Goal: Information Seeking & Learning: Learn about a topic

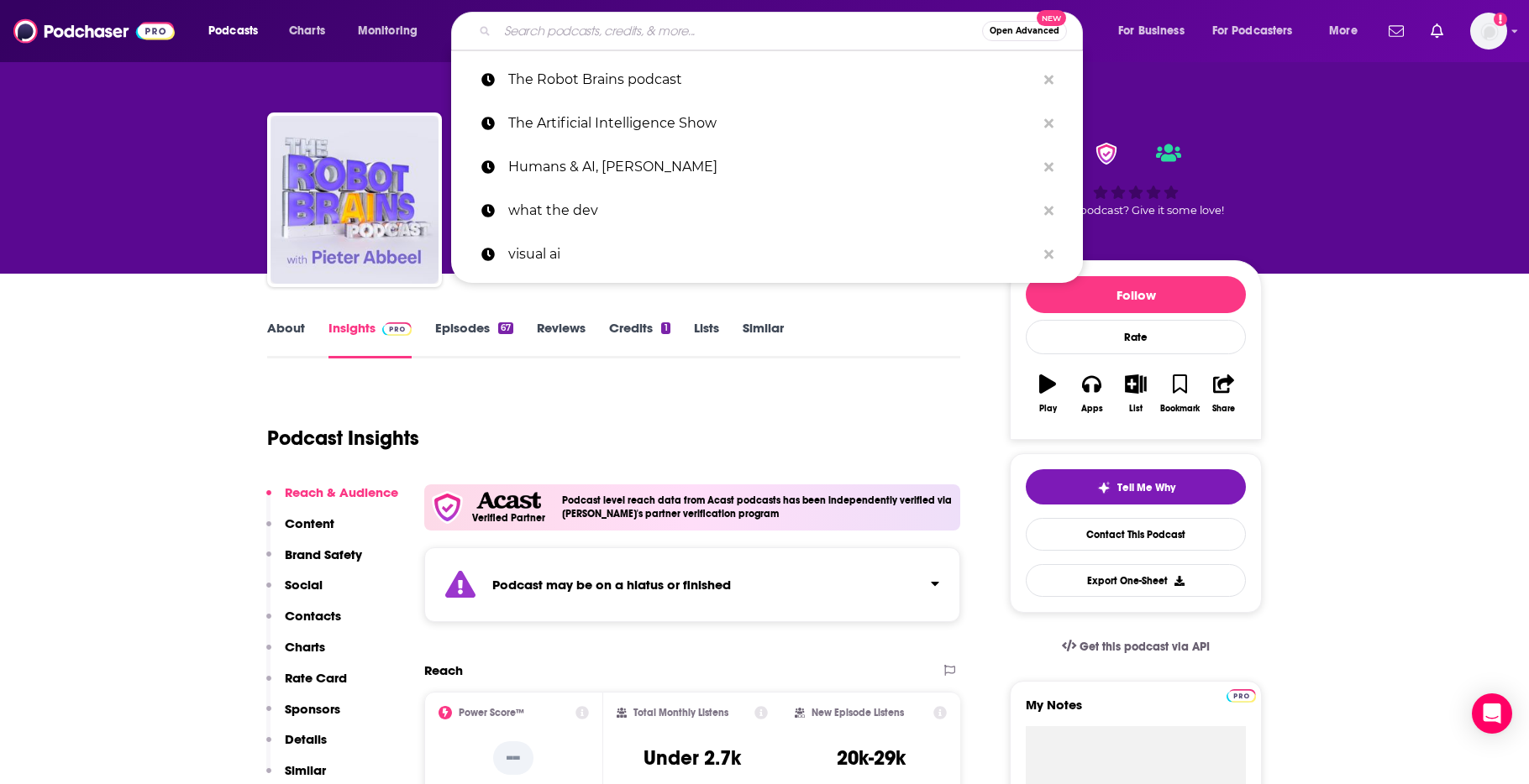
click at [591, 34] on input "Search podcasts, credits, & more..." at bounding box center [740, 31] width 485 height 27
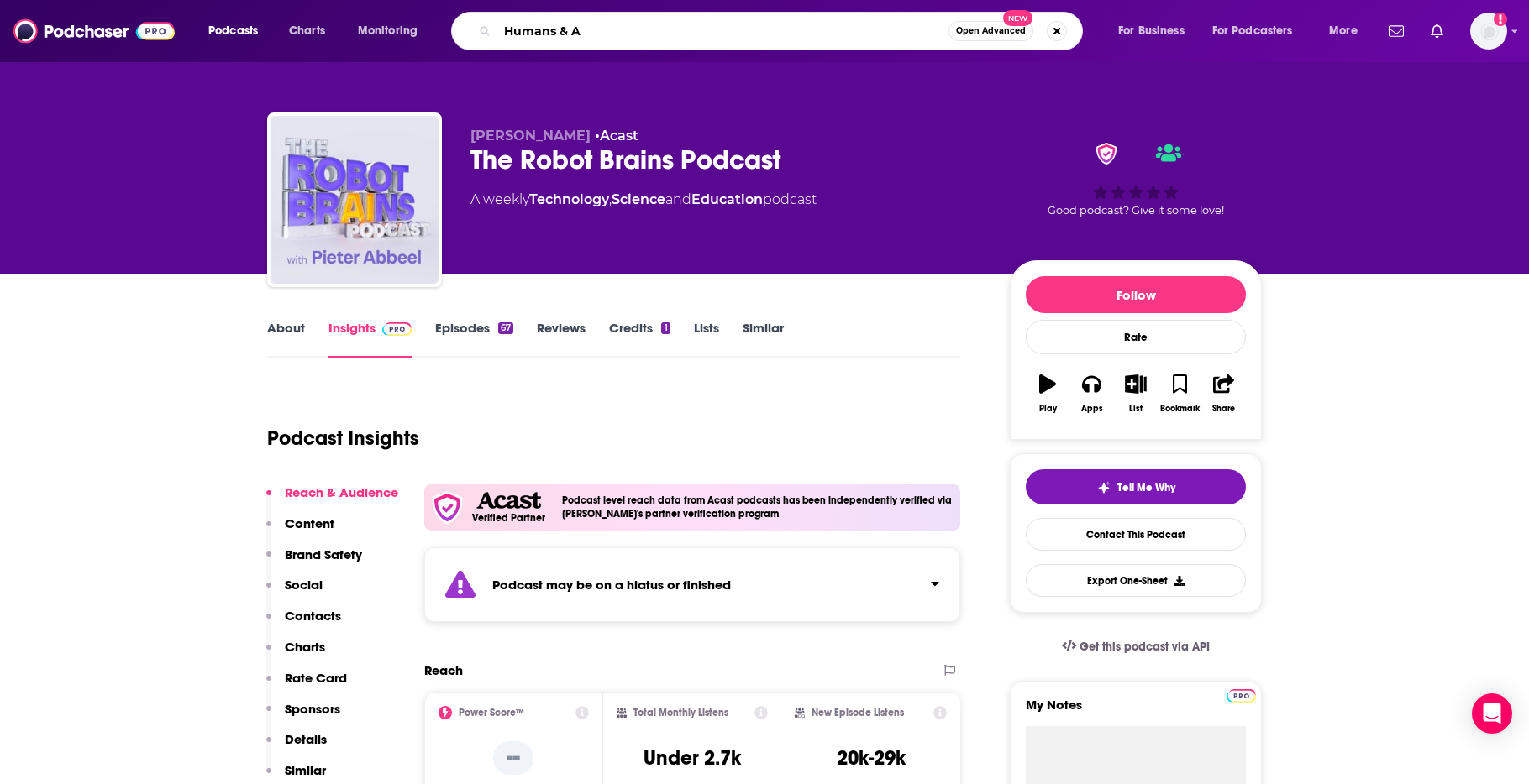
type input "Humans & AI"
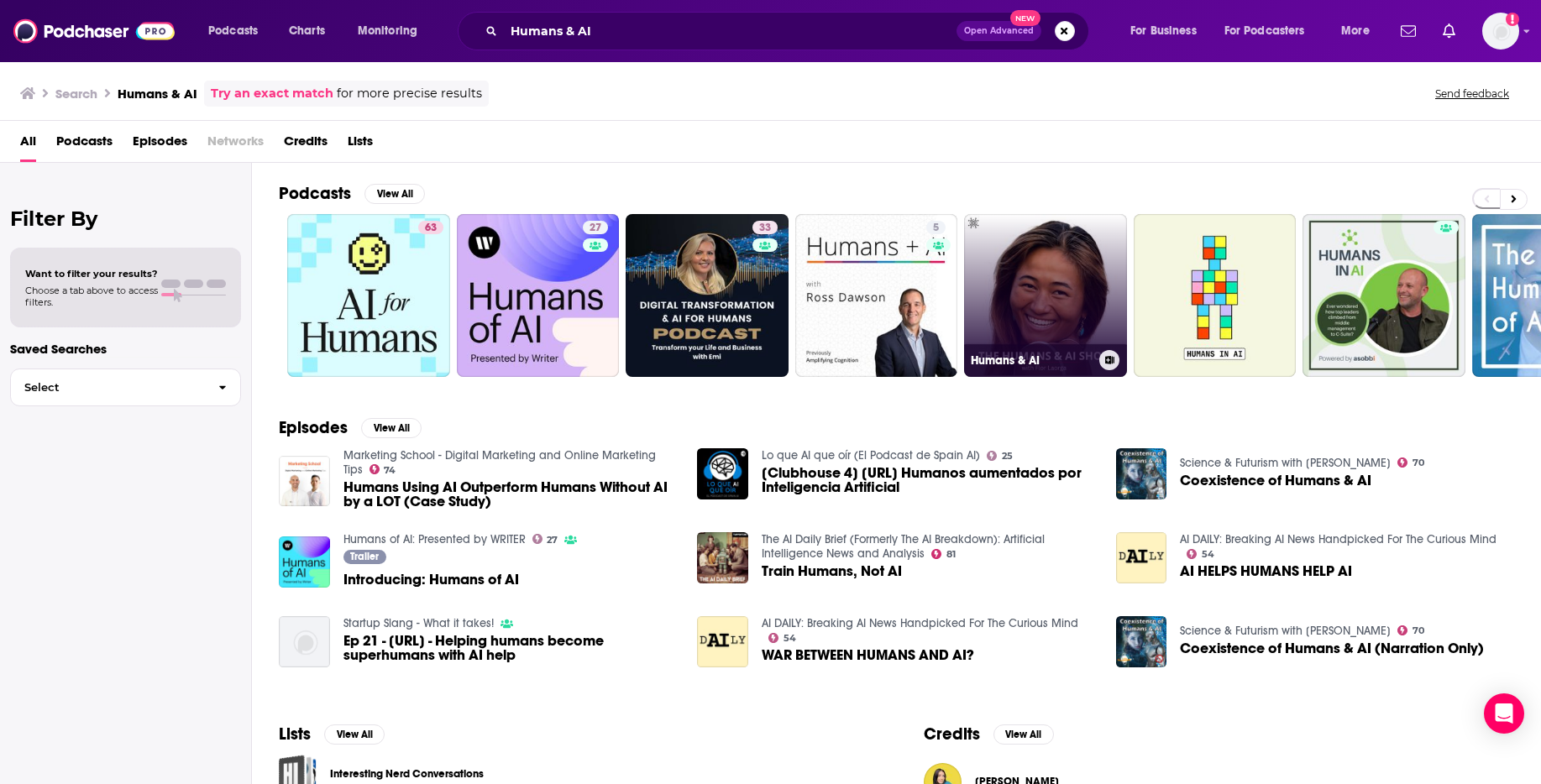
click at [1038, 283] on link "Humans & AI" at bounding box center [1046, 295] width 163 height 163
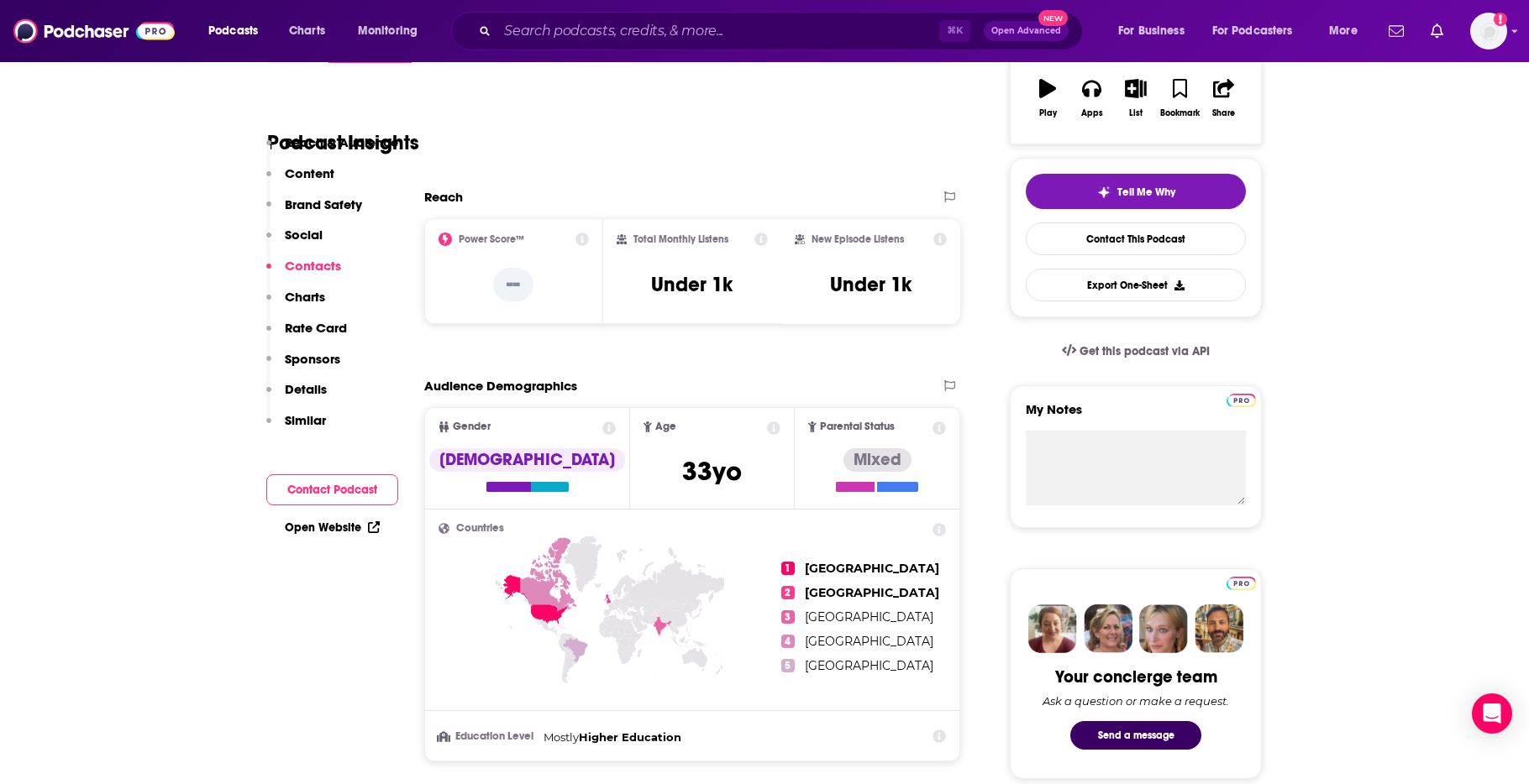
scroll to position [232, 0]
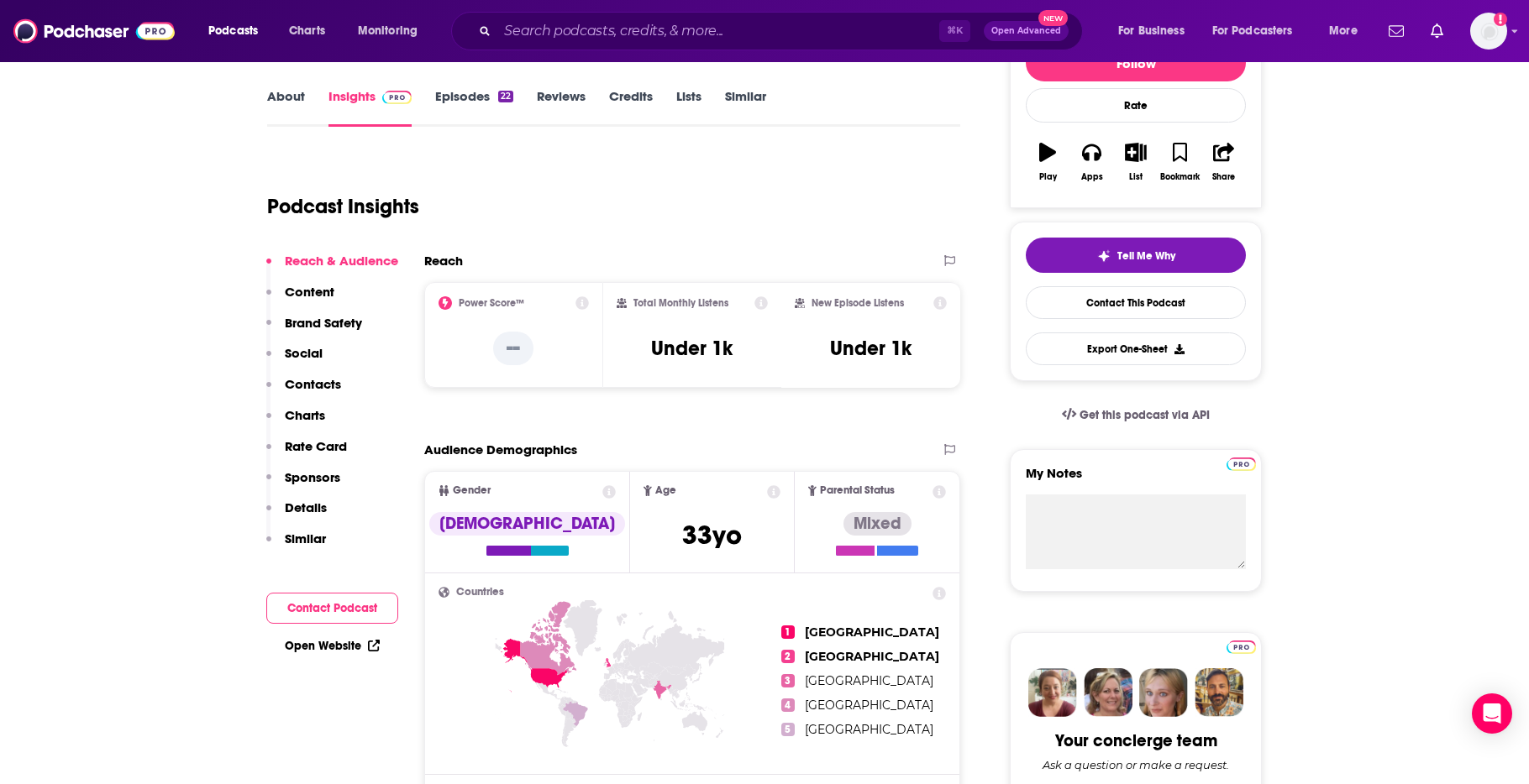
click at [313, 293] on p "Content" at bounding box center [309, 291] width 50 height 16
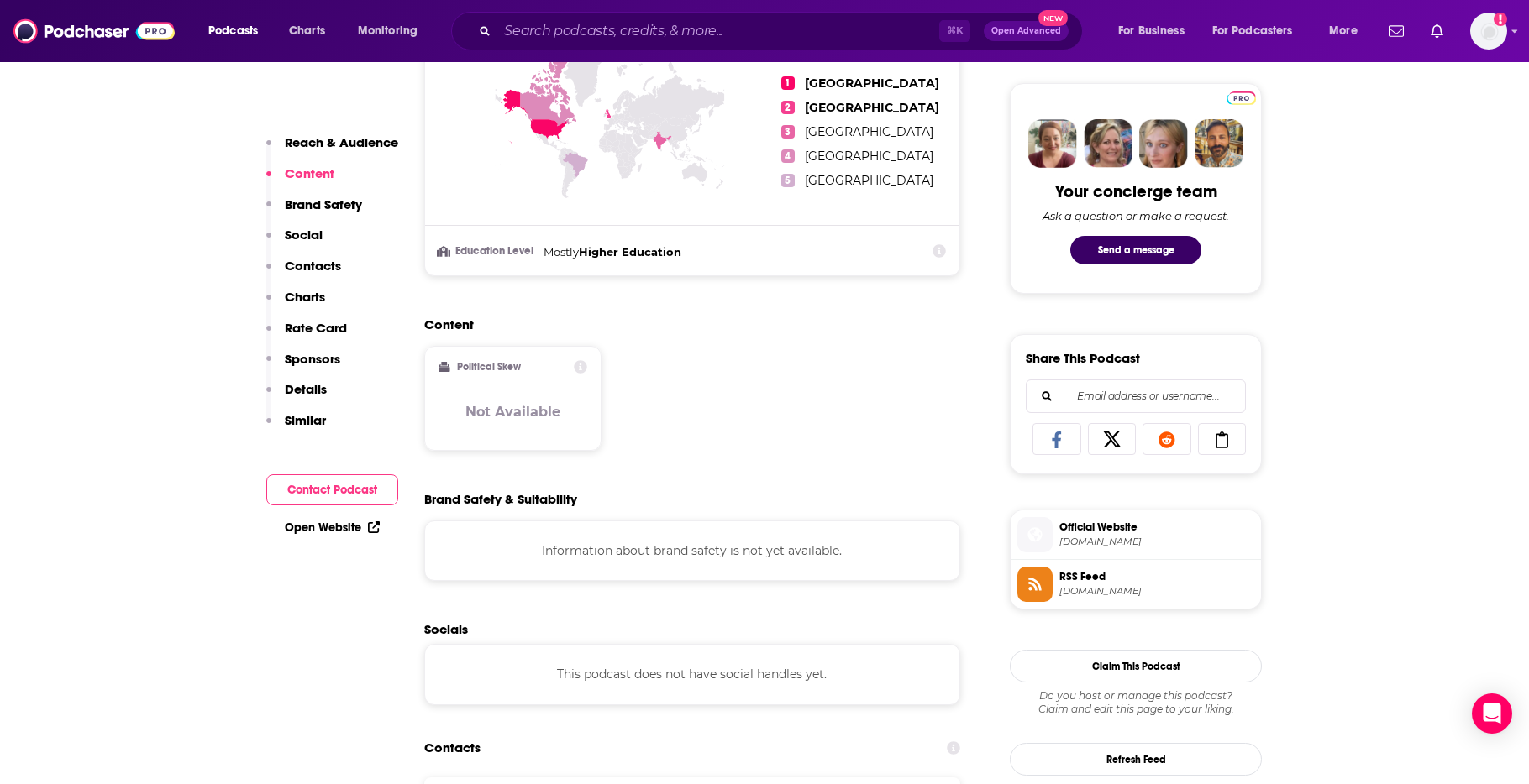
scroll to position [864, 0]
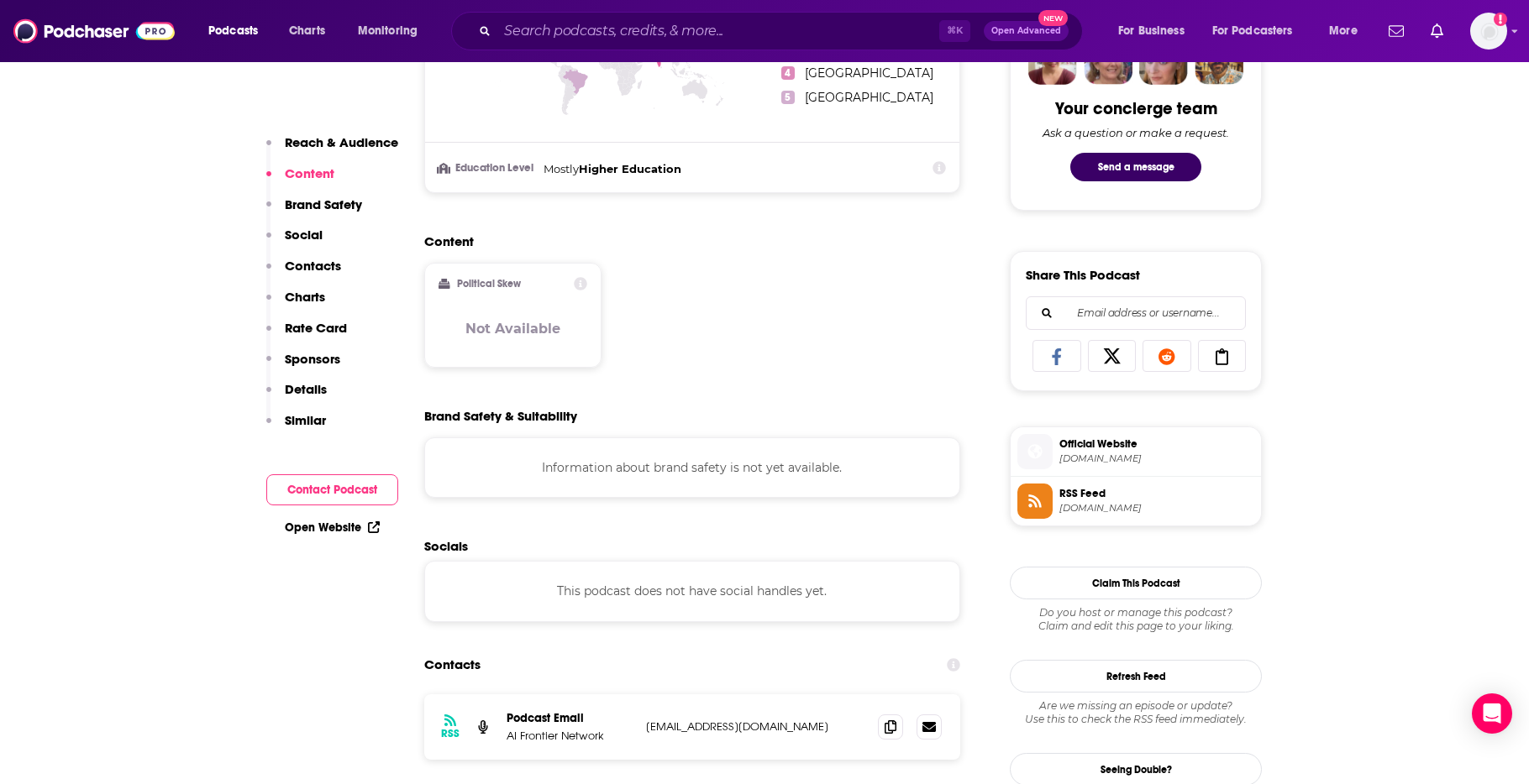
click at [304, 207] on p "Brand Safety" at bounding box center [323, 204] width 77 height 16
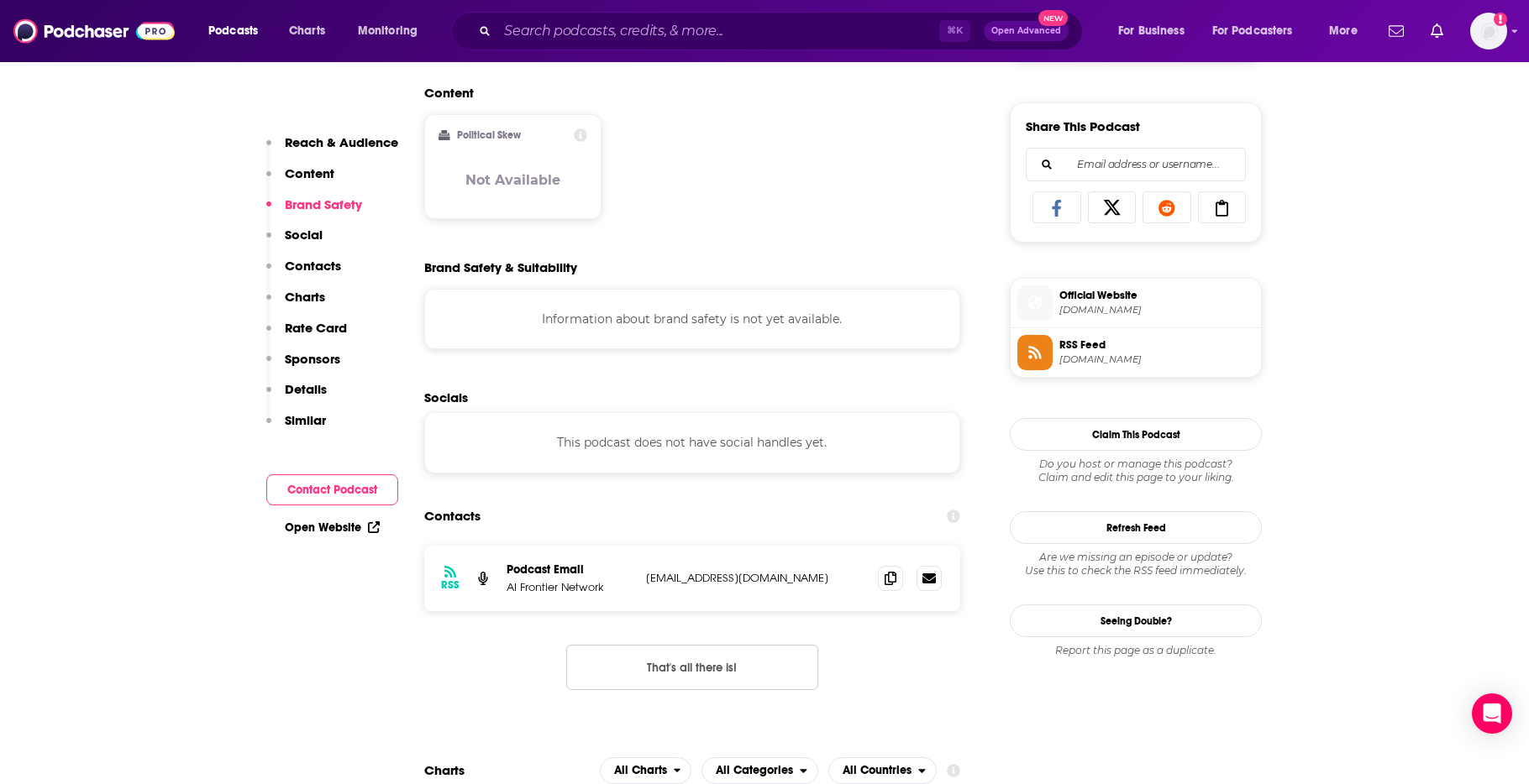
scroll to position [1039, 0]
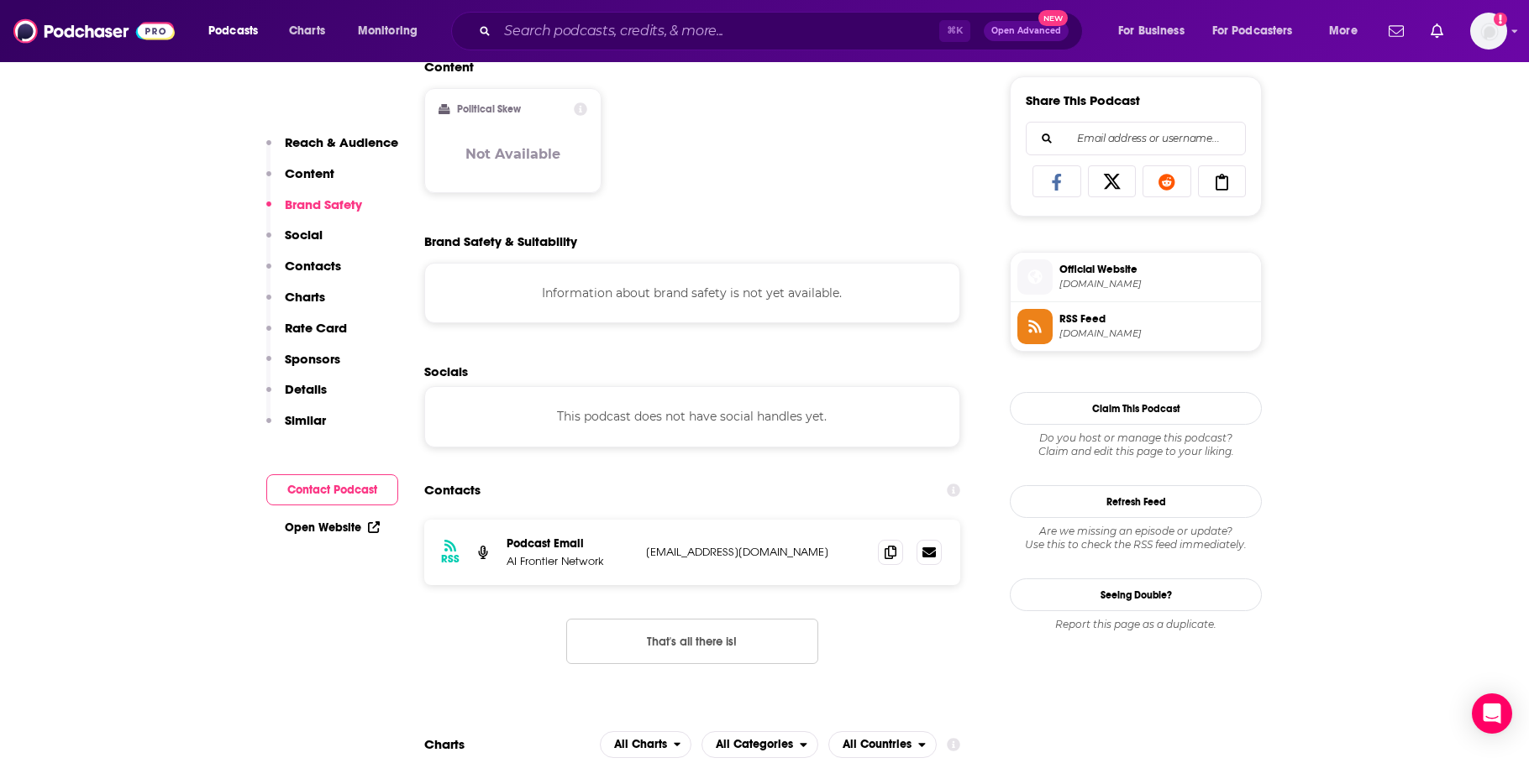
click at [306, 386] on p "Details" at bounding box center [306, 389] width 42 height 16
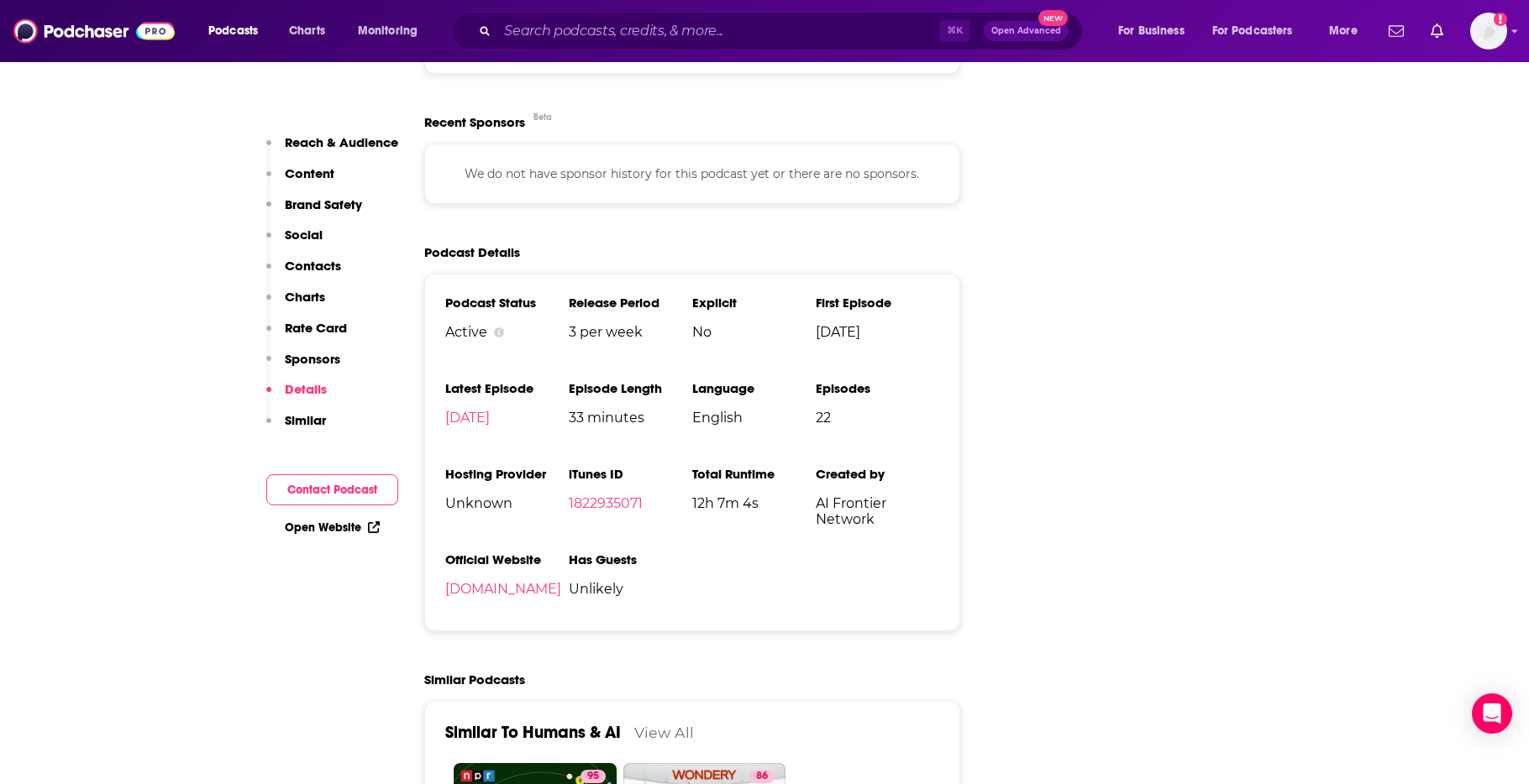
scroll to position [2041, 0]
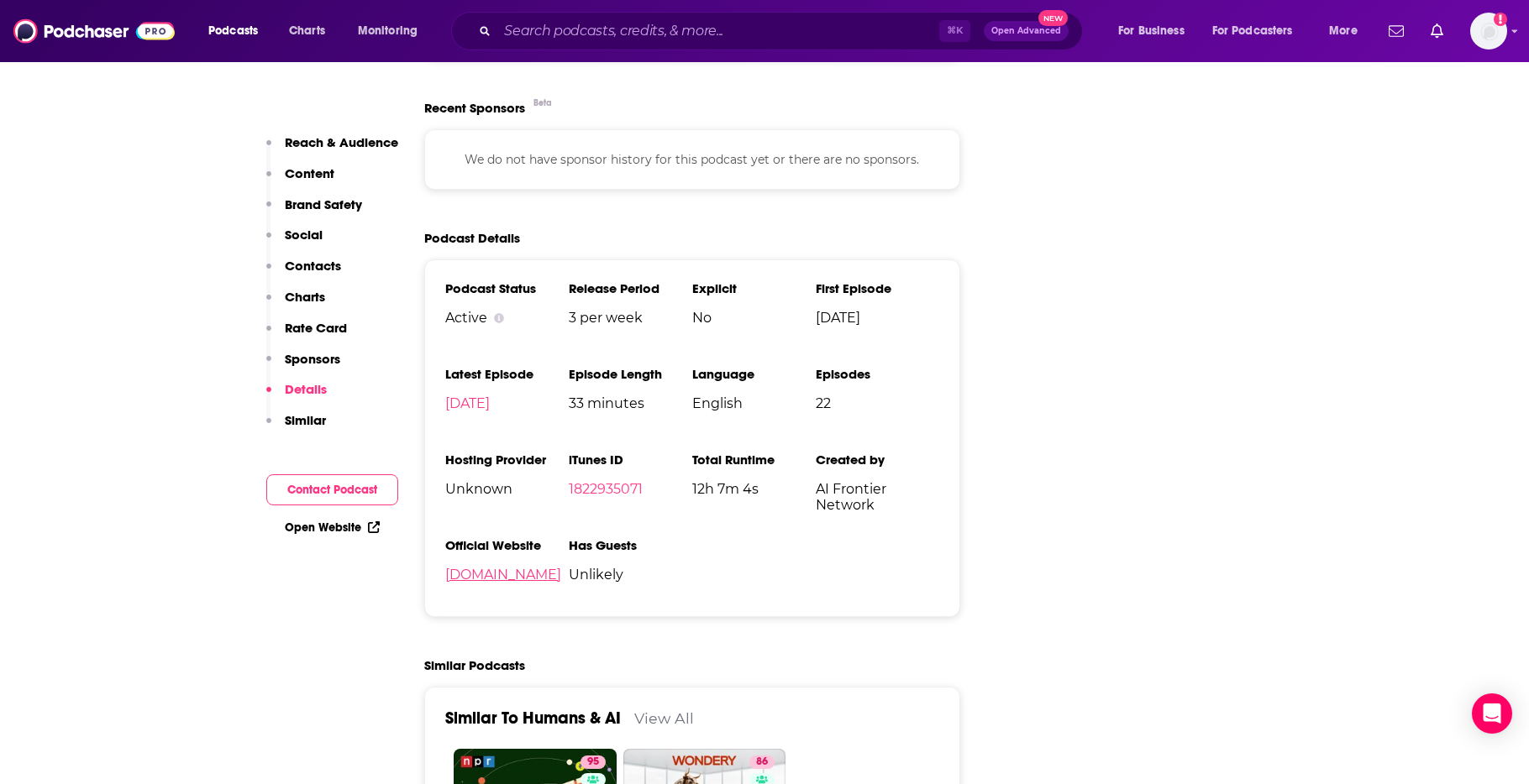
click at [470, 578] on link "[DOMAIN_NAME]" at bounding box center [503, 574] width 116 height 16
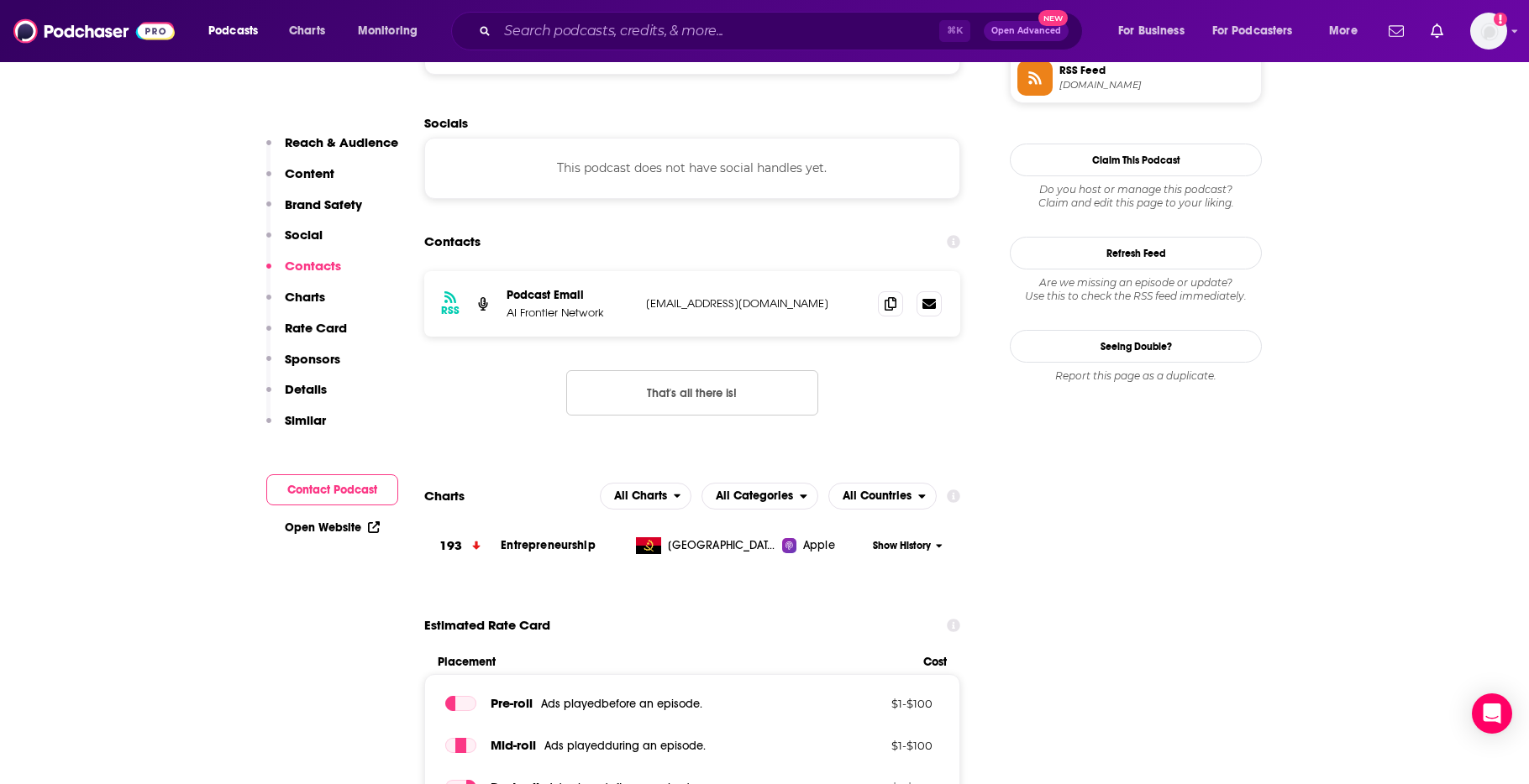
scroll to position [1615, 0]
